Goal: Task Accomplishment & Management: Manage account settings

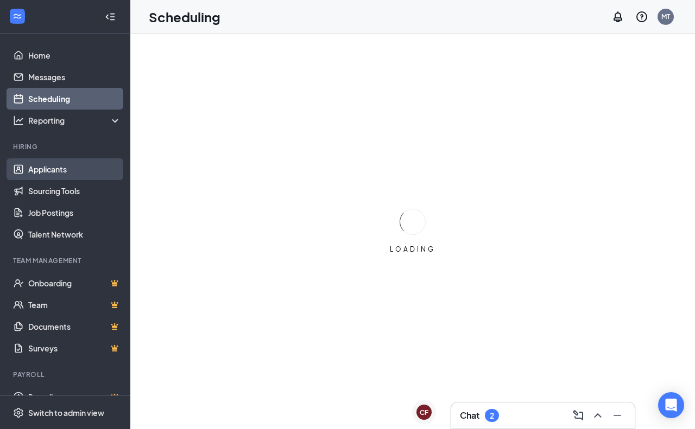
drag, startPoint x: 43, startPoint y: 169, endPoint x: 40, endPoint y: 176, distance: 7.8
click at [43, 170] on link "Applicants" at bounding box center [74, 170] width 93 height 22
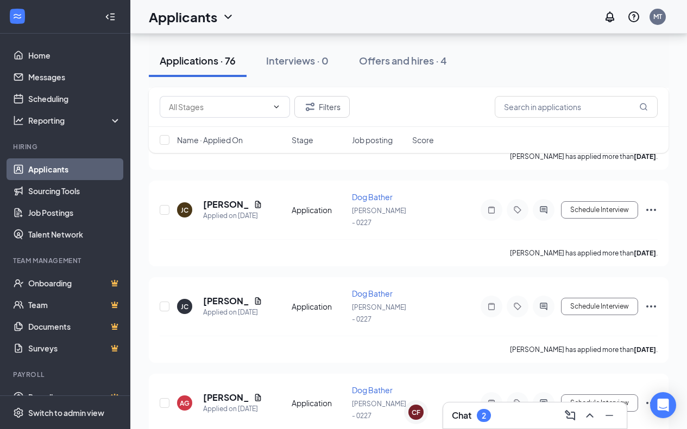
scroll to position [7654, 0]
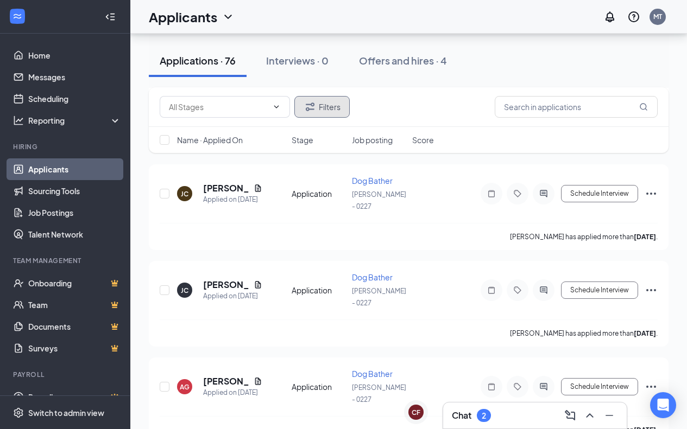
click at [312, 112] on icon "Filter" at bounding box center [309, 106] width 13 height 13
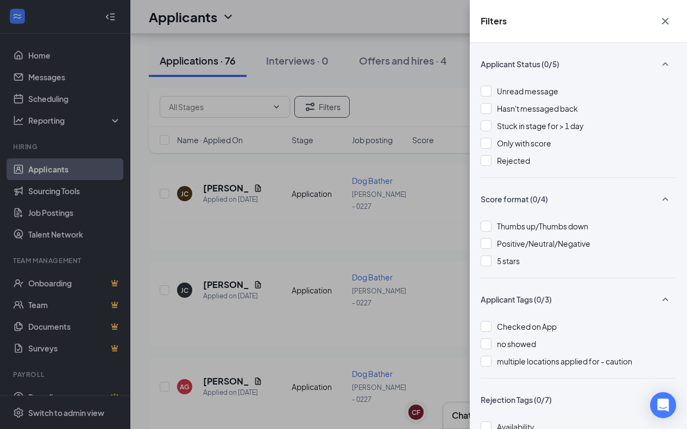
drag, startPoint x: 490, startPoint y: 155, endPoint x: 423, endPoint y: 183, distance: 72.0
click at [489, 155] on div at bounding box center [485, 160] width 11 height 11
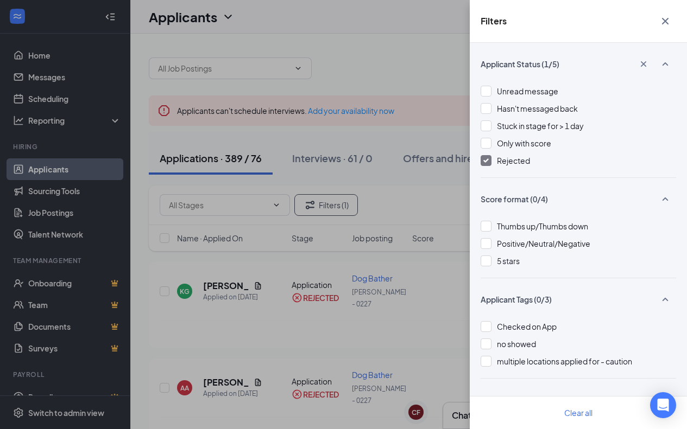
click at [397, 184] on div "Filters Applicant Status (1/5) Unread message Hasn't messaged back Stuck in sta…" at bounding box center [343, 214] width 687 height 429
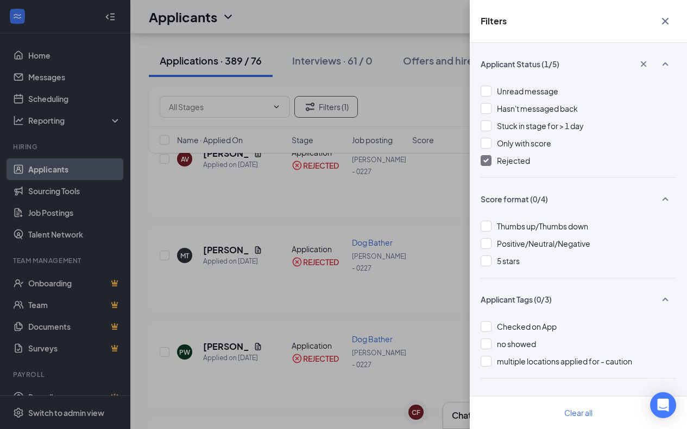
click at [381, 194] on div "Filters Applicant Status (1/5) Unread message Hasn't messaged back Stuck in sta…" at bounding box center [343, 214] width 687 height 429
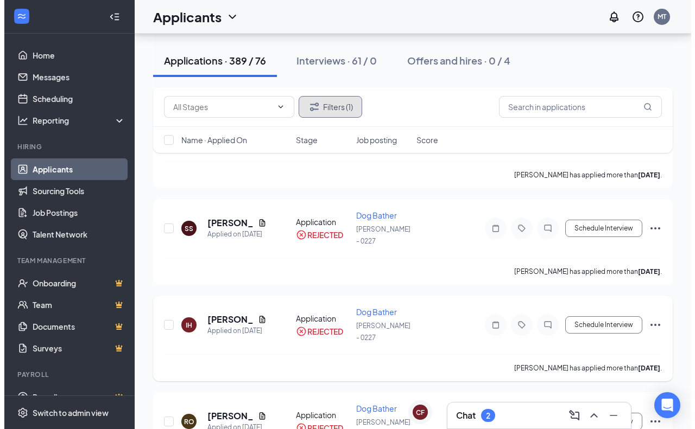
scroll to position [543, 0]
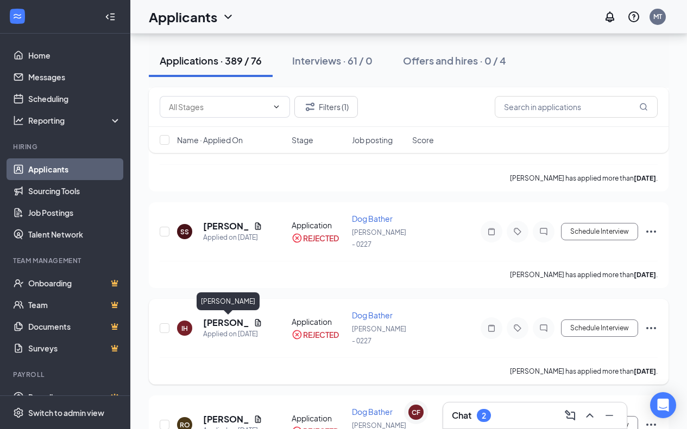
click at [234, 320] on h5 "[PERSON_NAME]" at bounding box center [226, 323] width 46 height 12
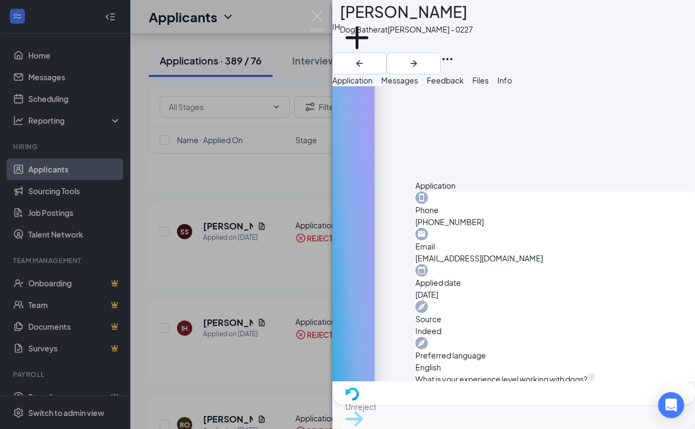
scroll to position [205, 0]
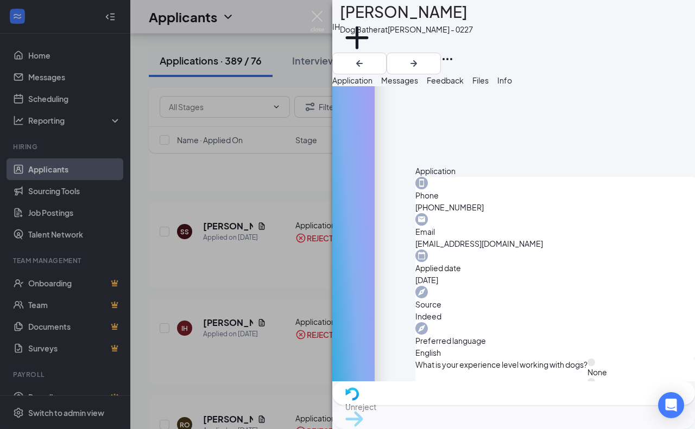
click at [294, 160] on div "IH [PERSON_NAME] Dog Bather at [GEOGRAPHIC_DATA] - 0227 Add a tag Application M…" at bounding box center [347, 214] width 695 height 429
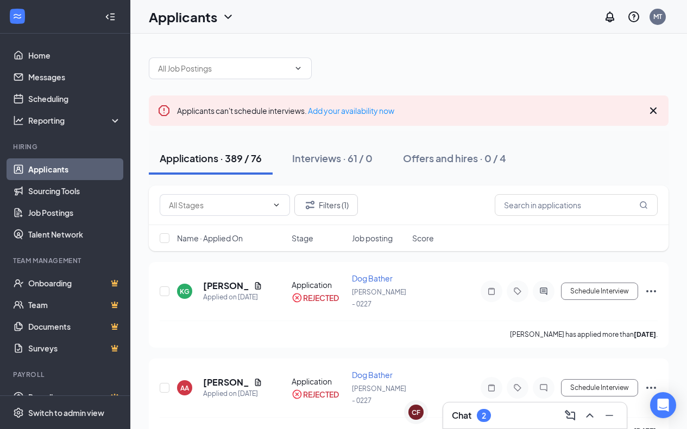
click at [508, 422] on div "Chat 2" at bounding box center [535, 415] width 166 height 17
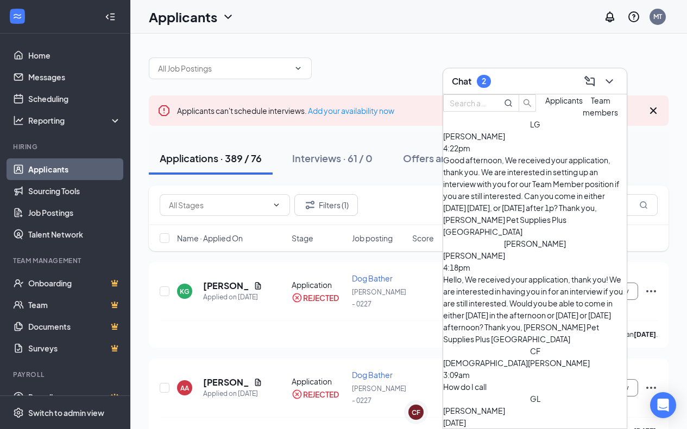
drag, startPoint x: 36, startPoint y: 169, endPoint x: 512, endPoint y: 100, distance: 481.5
click at [36, 169] on link "Applicants" at bounding box center [74, 170] width 93 height 22
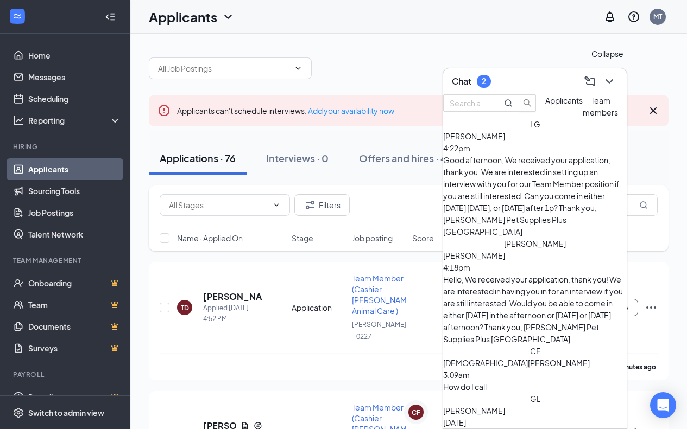
click at [616, 79] on button at bounding box center [608, 81] width 17 height 17
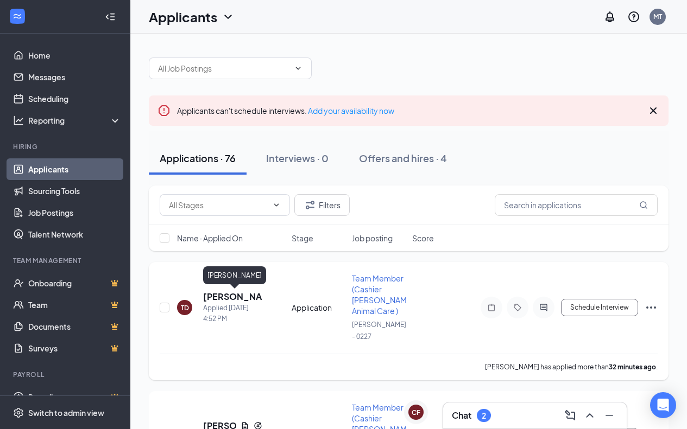
click at [223, 294] on h5 "[PERSON_NAME]" at bounding box center [232, 297] width 59 height 12
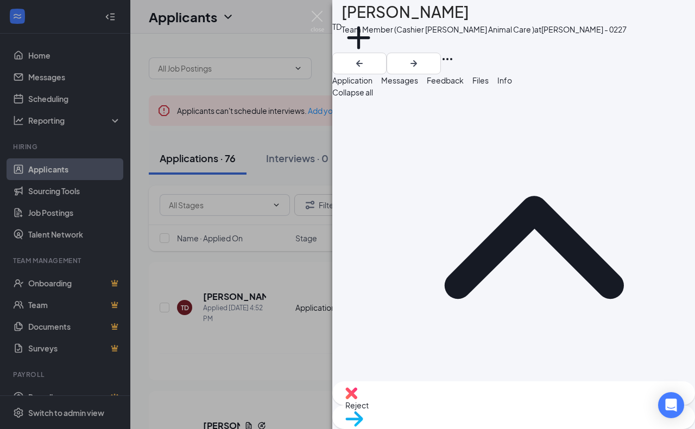
click at [265, 297] on div "TD [PERSON_NAME] Team Member (Cashier [PERSON_NAME] Animal Care ) at [GEOGRAPHI…" at bounding box center [347, 214] width 695 height 429
